Goal: Task Accomplishment & Management: Manage account settings

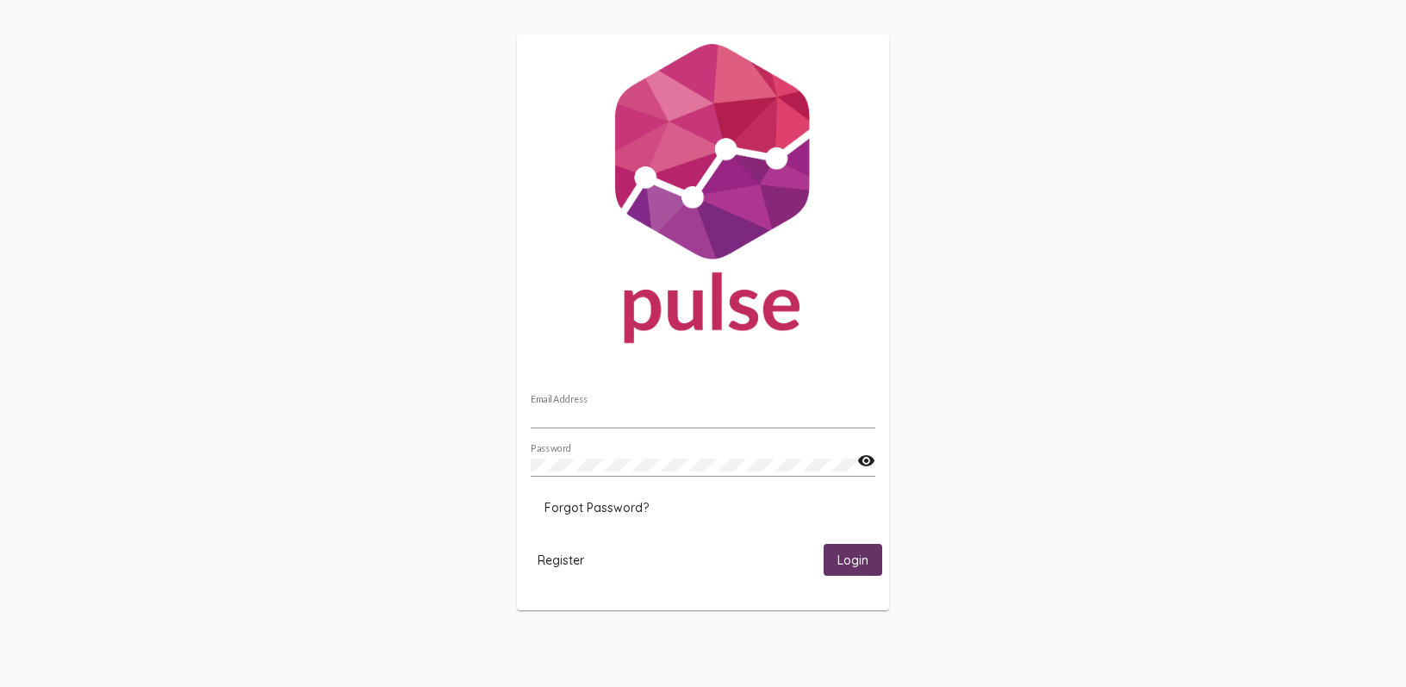
type input "[PERSON_NAME][EMAIL_ADDRESS][PERSON_NAME][DOMAIN_NAME]"
click at [842, 558] on span "Login" at bounding box center [853, 560] width 31 height 16
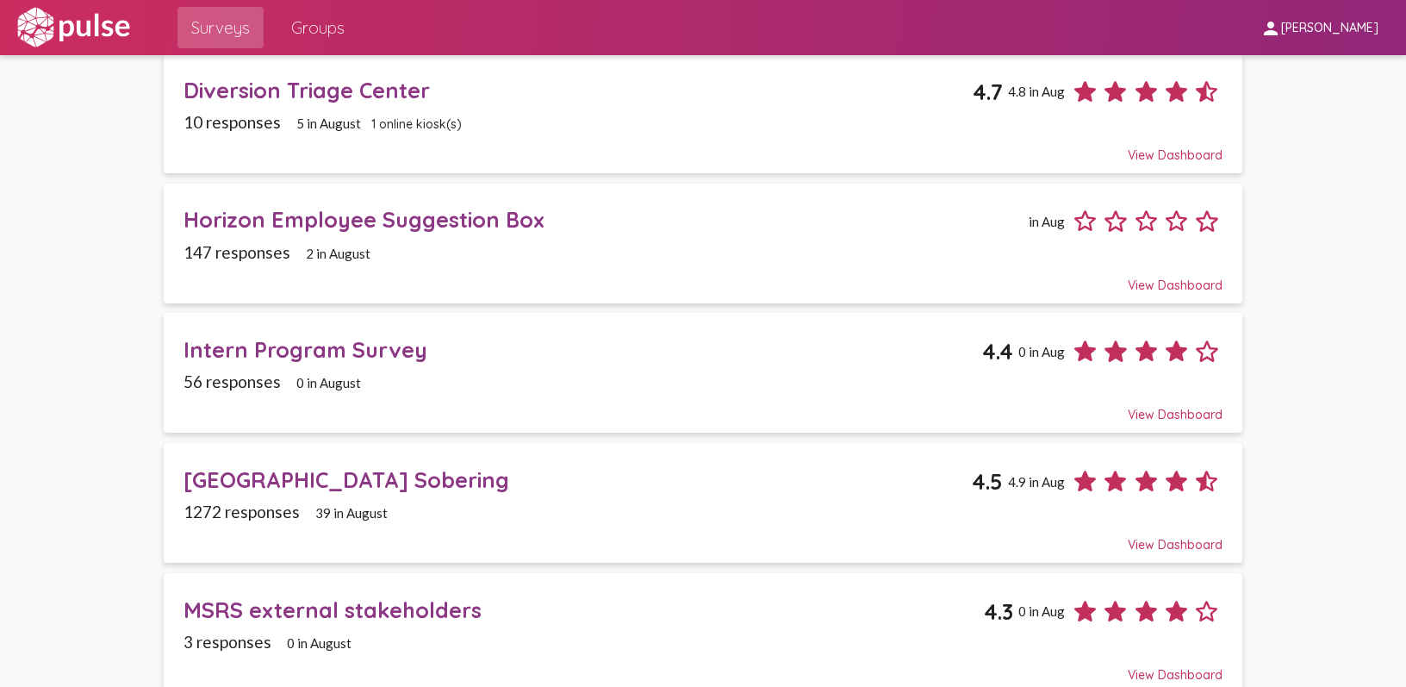
scroll to position [896, 0]
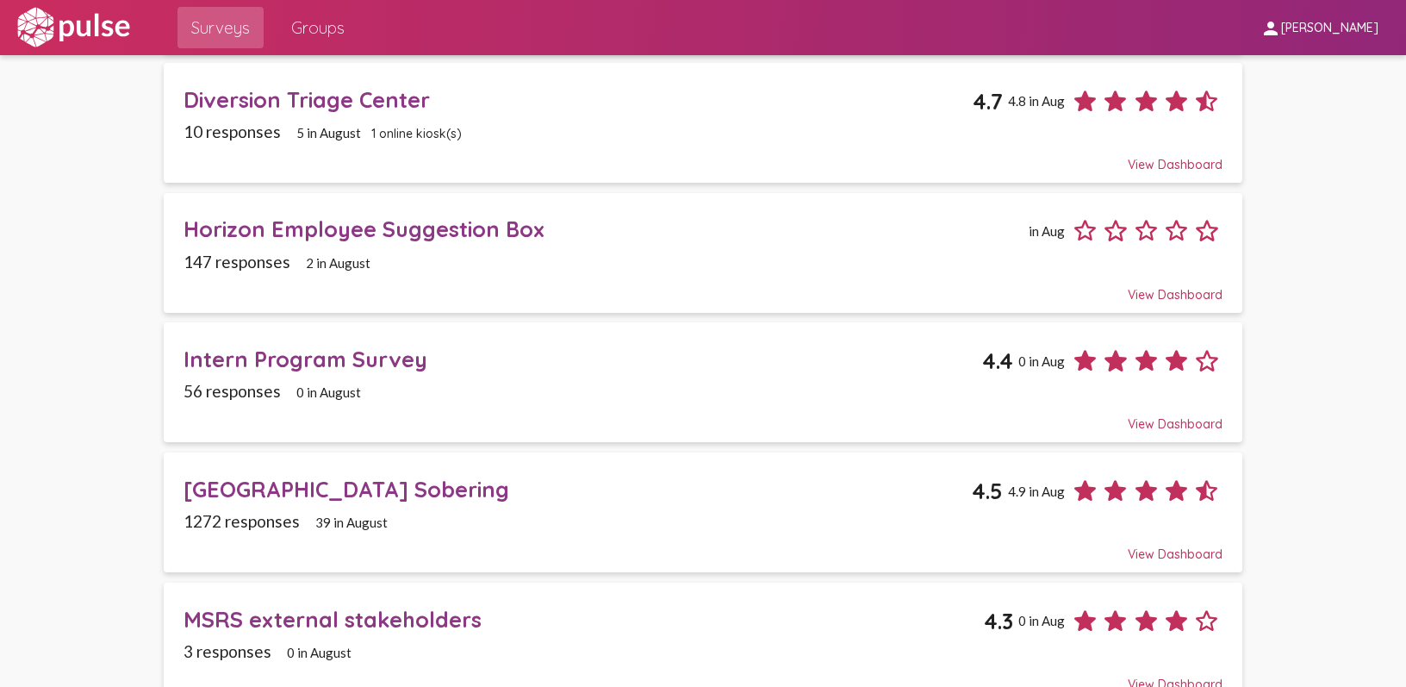
click at [315, 216] on div "Horizon Employee Suggestion Box" at bounding box center [604, 228] width 840 height 27
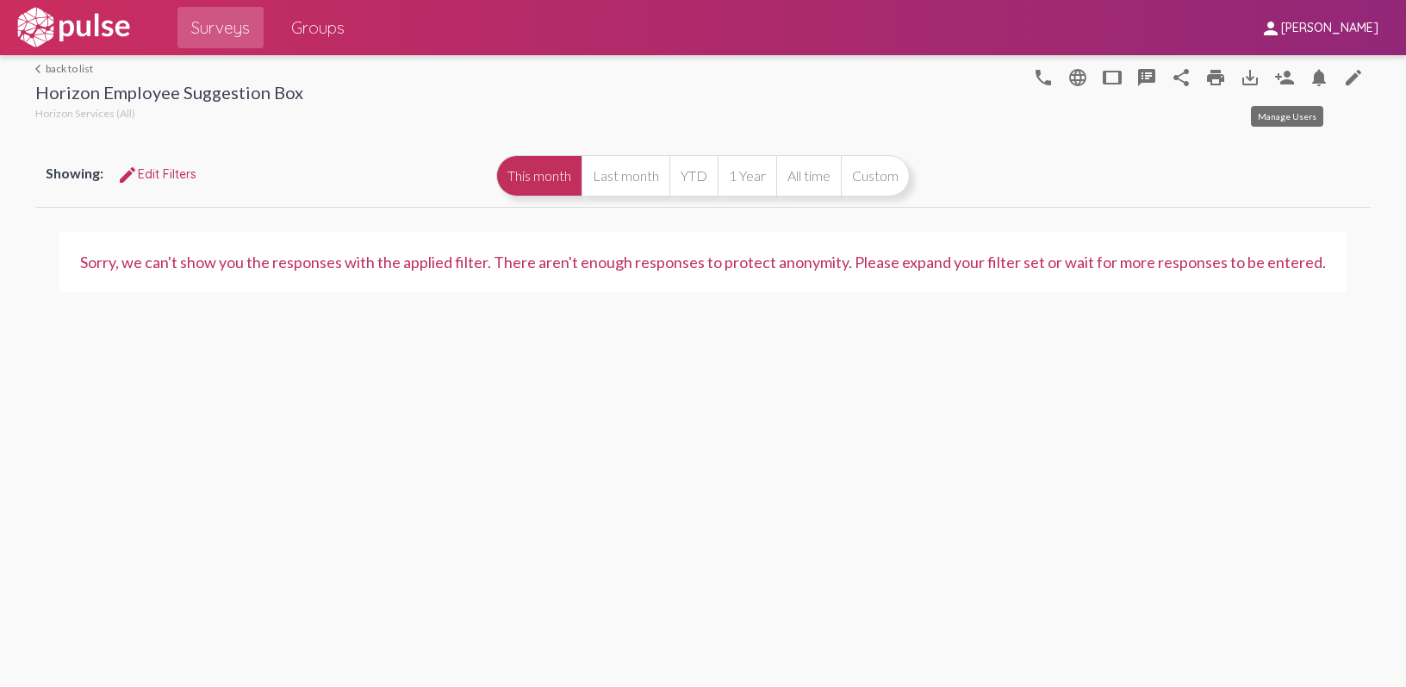
click at [1277, 80] on mat-icon "person_add" at bounding box center [1284, 77] width 21 height 21
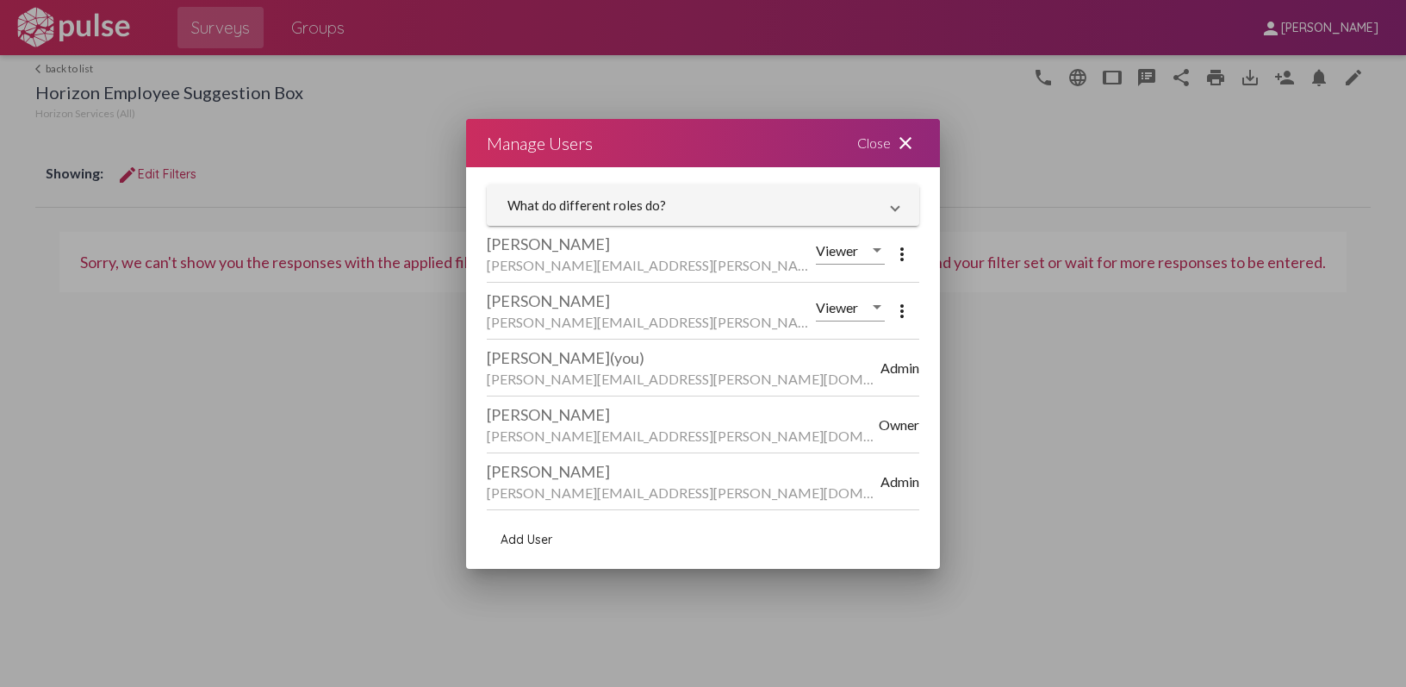
click at [906, 312] on mat-icon "more_vert" at bounding box center [902, 311] width 21 height 21
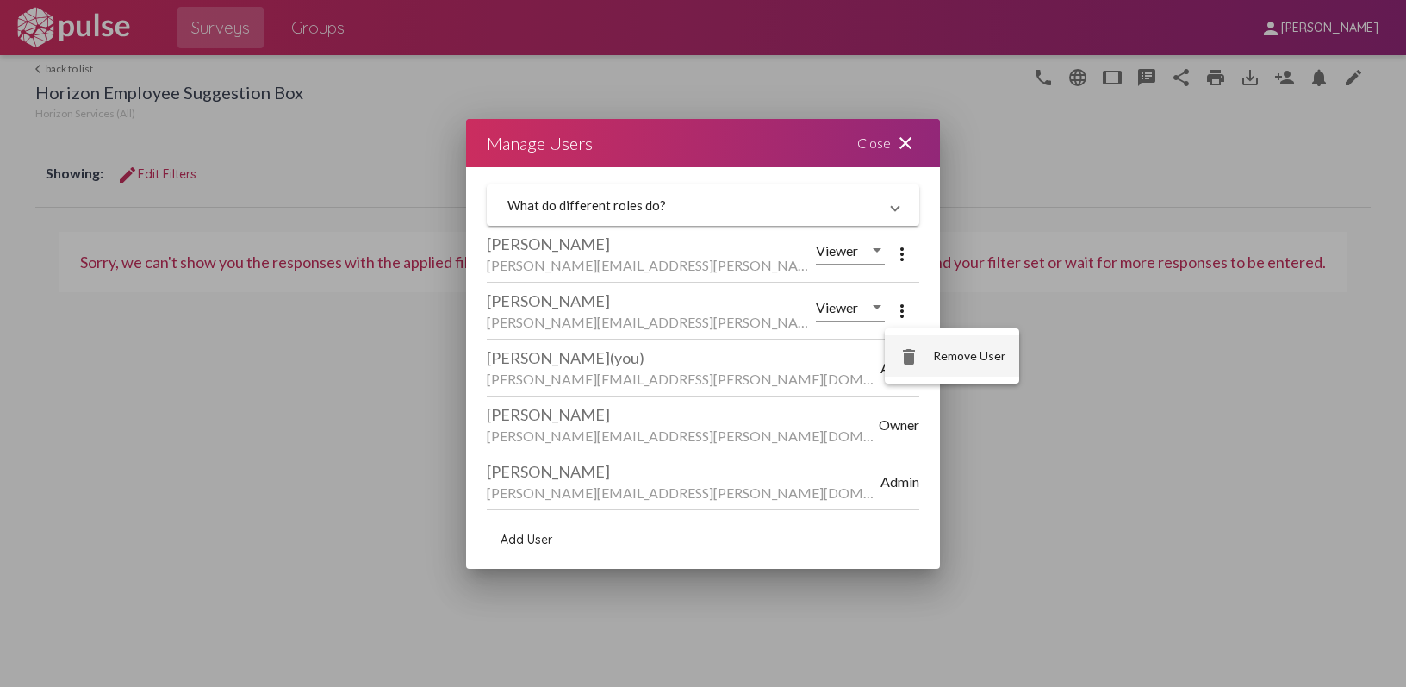
click at [956, 361] on span "Remove User" at bounding box center [969, 355] width 72 height 15
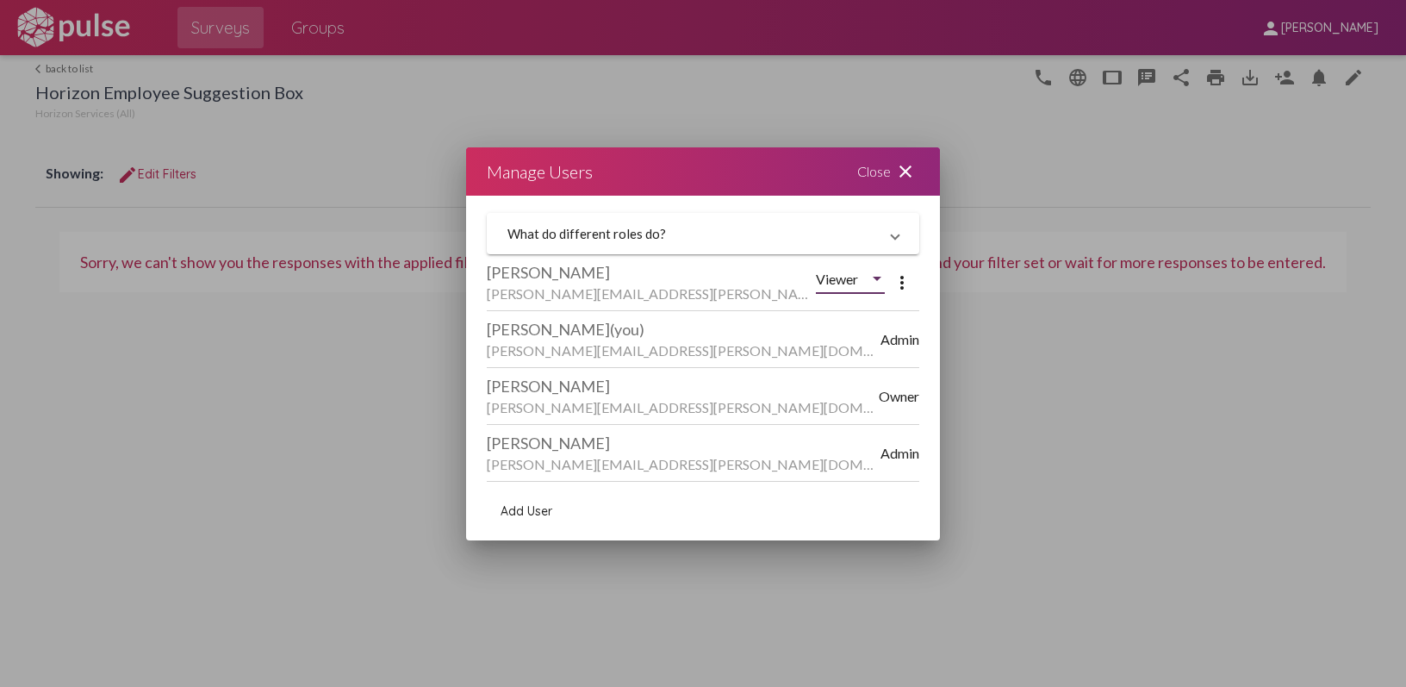
click at [875, 285] on div at bounding box center [877, 279] width 16 height 16
click at [866, 284] on span "Viewer" at bounding box center [853, 278] width 75 height 41
click at [892, 170] on div "Close close" at bounding box center [888, 171] width 103 height 48
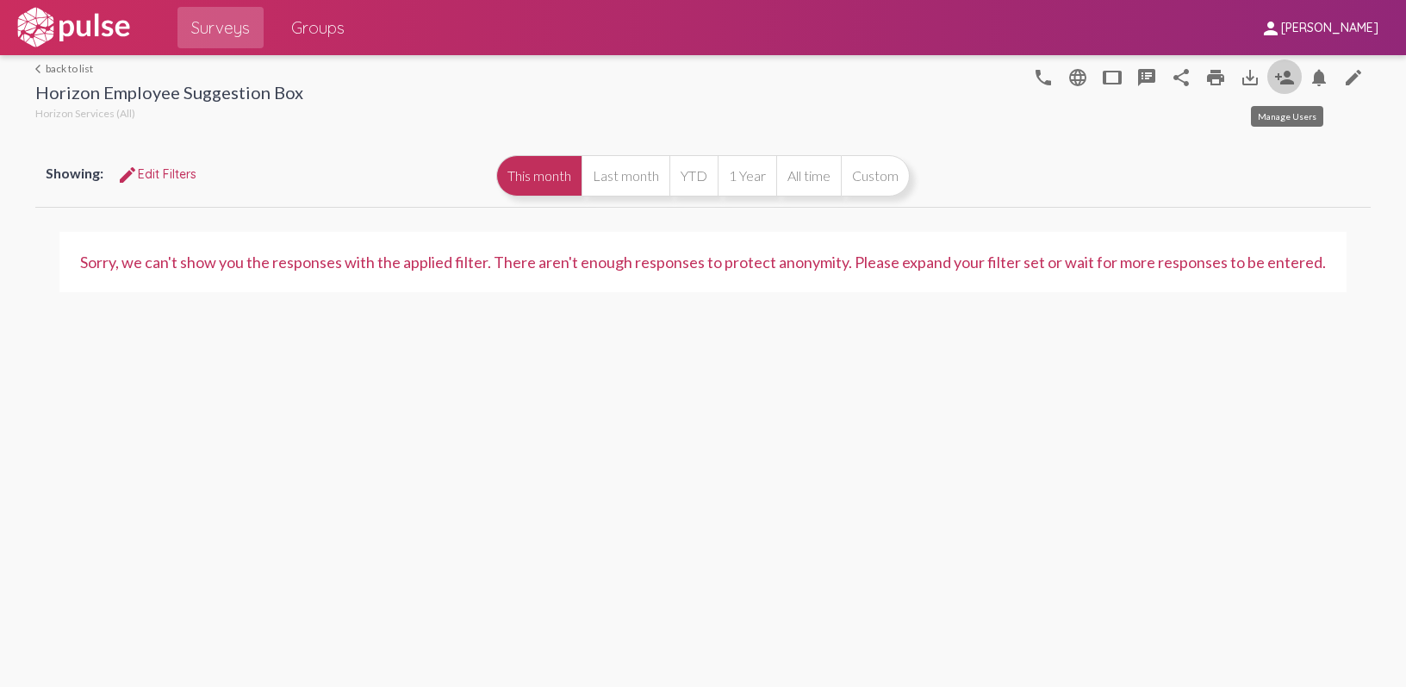
click at [1292, 68] on mat-icon "person_add" at bounding box center [1284, 77] width 21 height 21
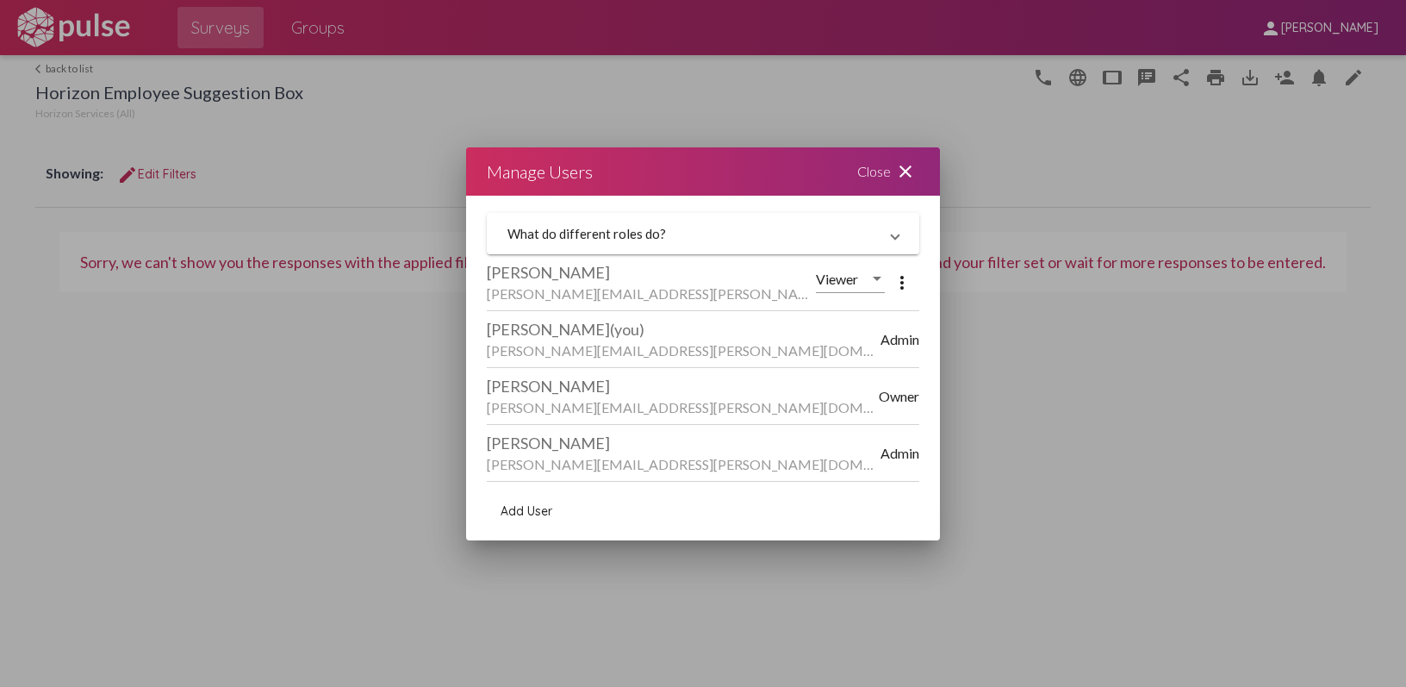
click at [894, 163] on div "Close close" at bounding box center [888, 171] width 103 height 48
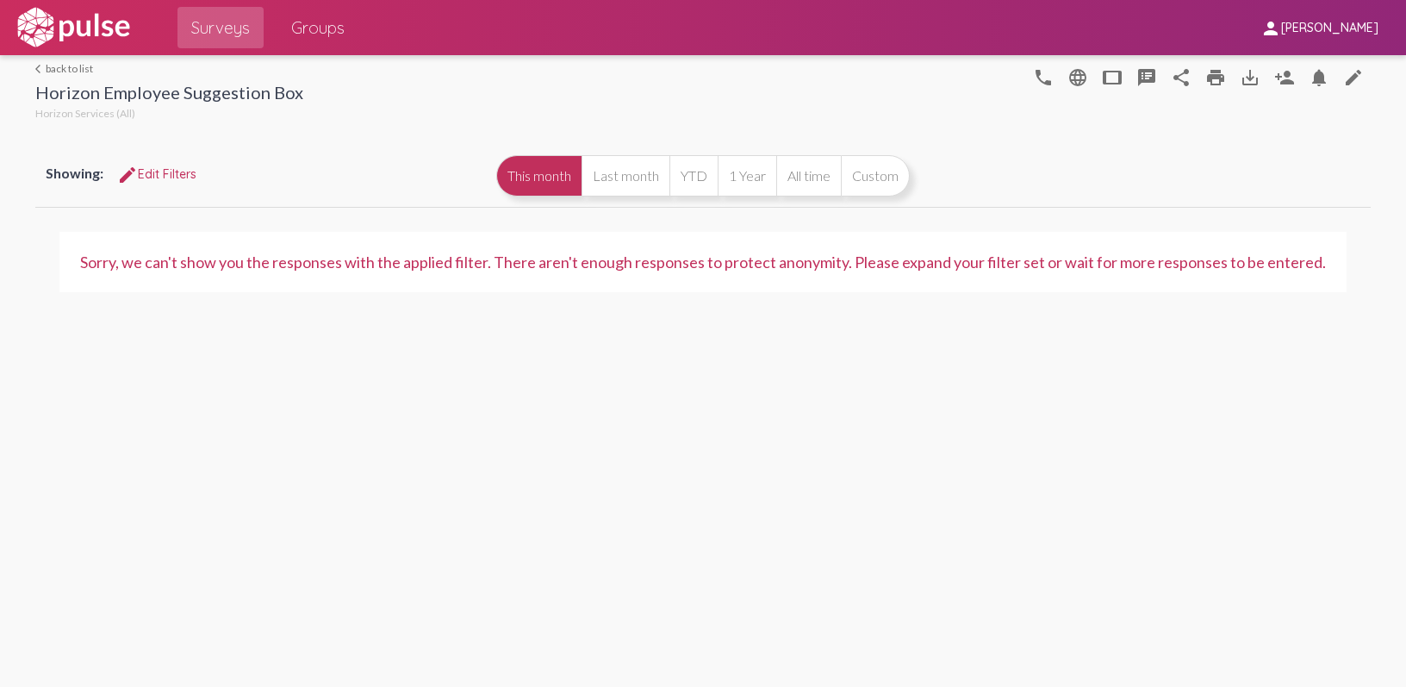
click at [63, 30] on img at bounding box center [73, 27] width 119 height 43
